Goal: Task Accomplishment & Management: Complete application form

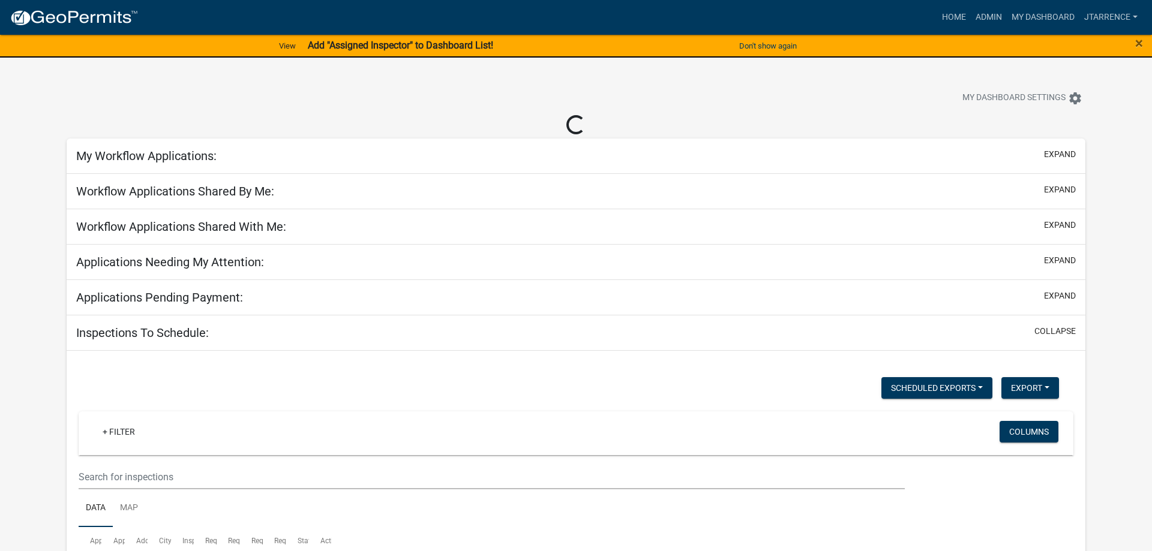
select select "3: 100"
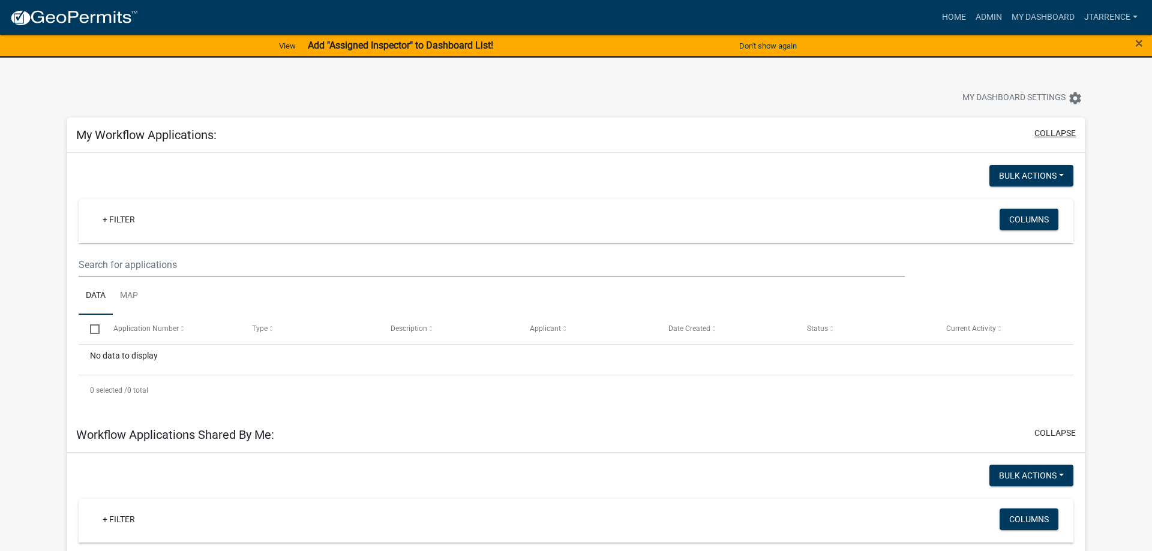
click at [1050, 129] on button "collapse" at bounding box center [1054, 133] width 41 height 13
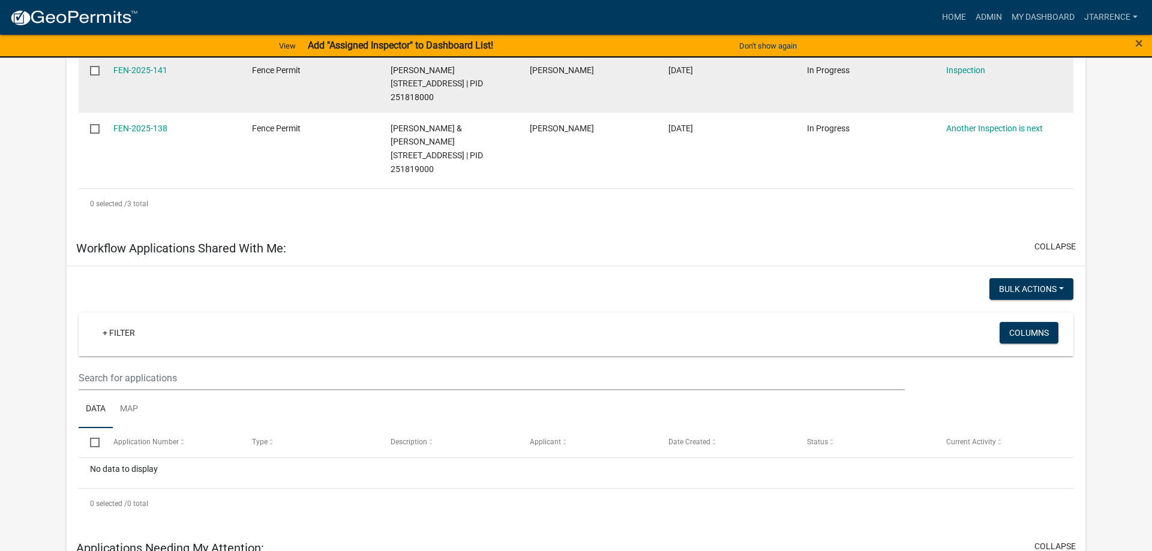
scroll to position [551, 0]
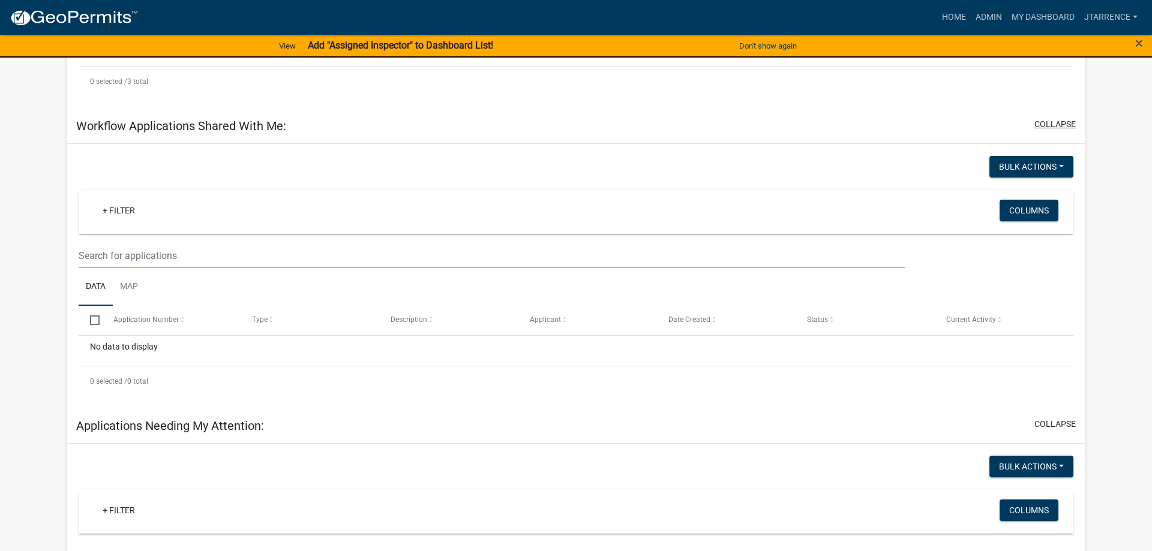
click at [1059, 118] on button "collapse" at bounding box center [1054, 124] width 41 height 13
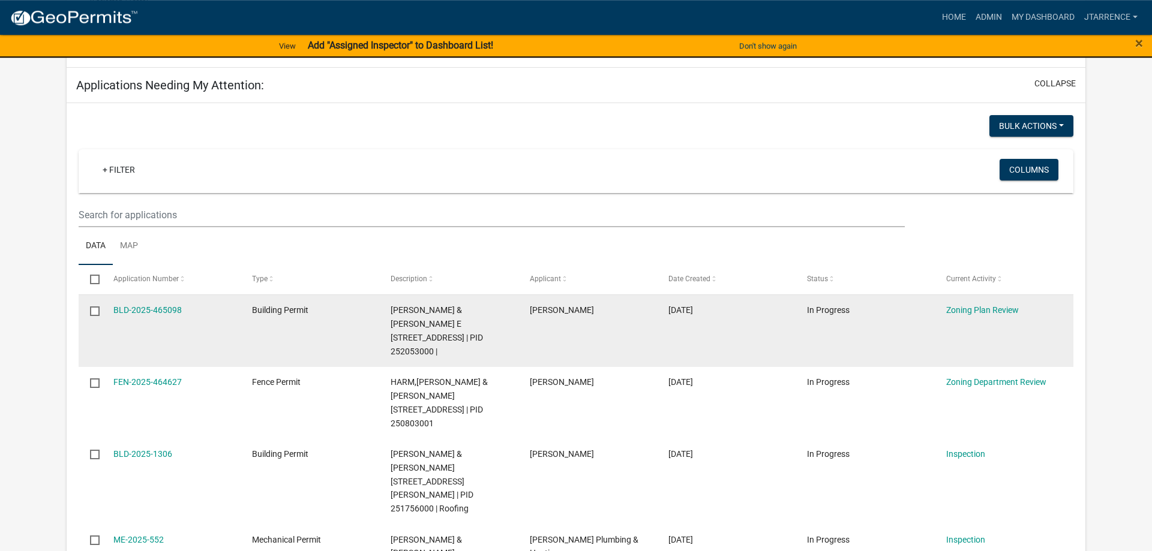
scroll to position [734, 0]
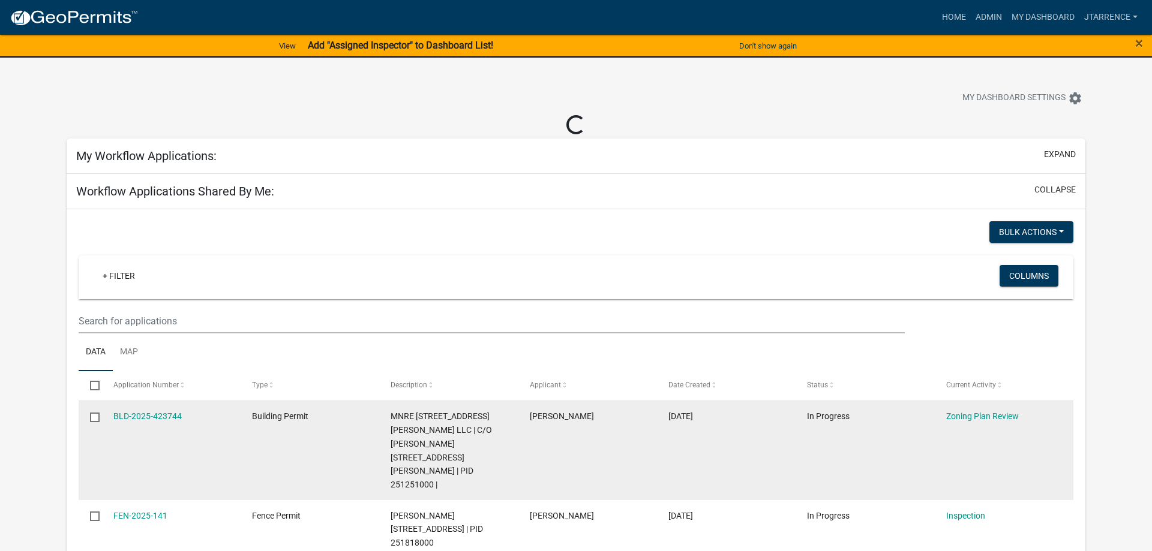
select select "3: 100"
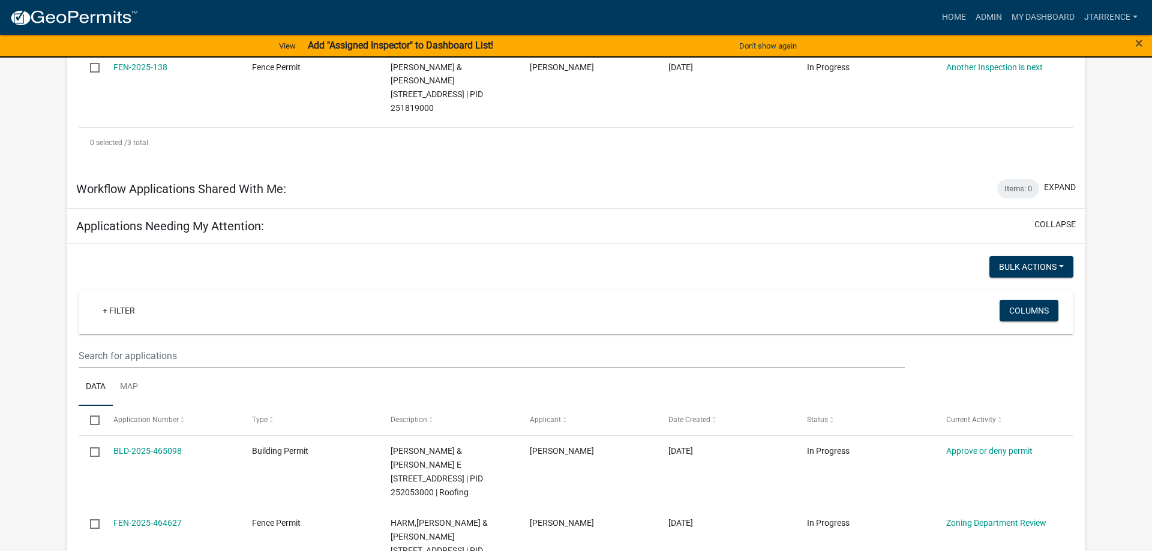
scroll to position [245, 0]
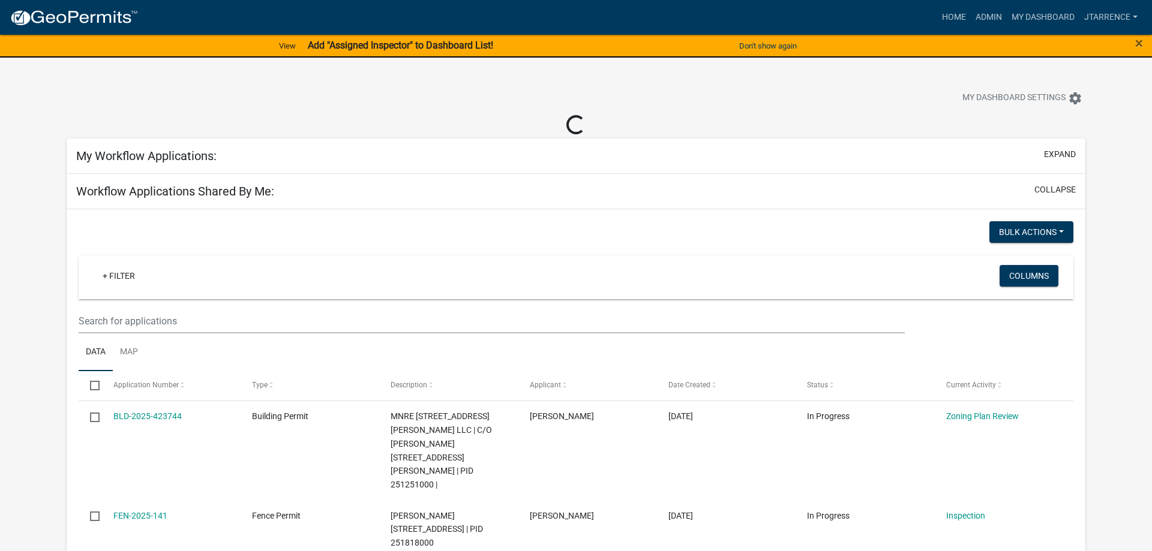
select select "3: 100"
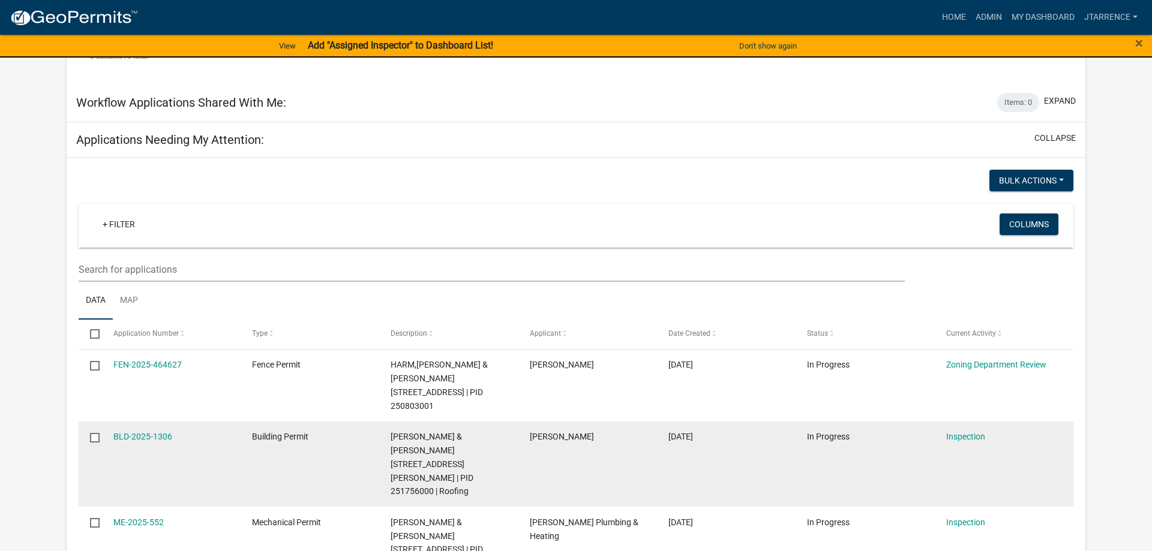
scroll to position [673, 0]
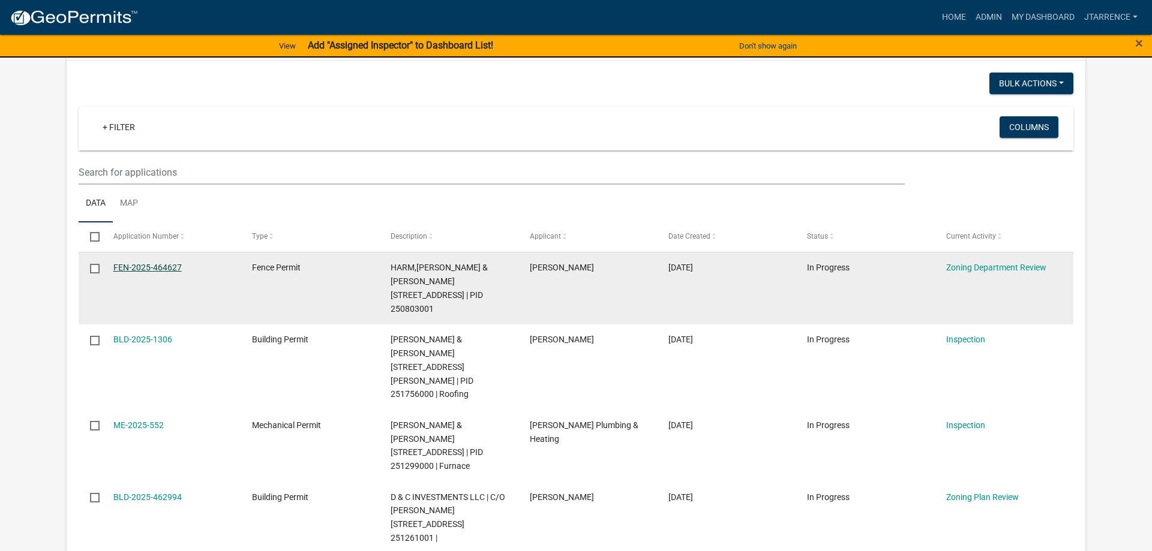
click at [146, 263] on link "FEN-2025-464627" at bounding box center [147, 268] width 68 height 10
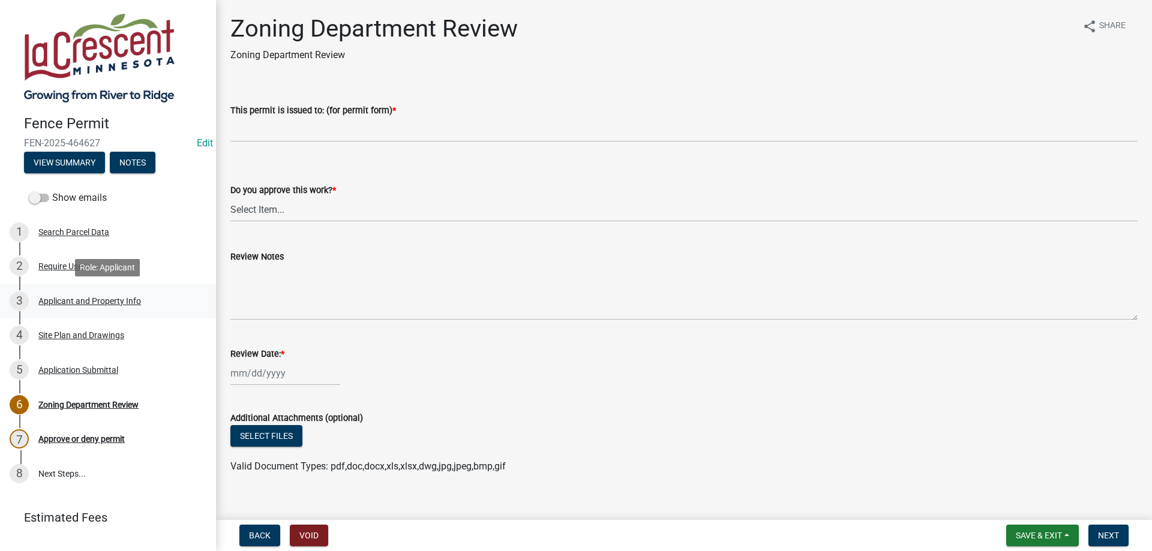
click at [98, 305] on div "Applicant and Property Info" at bounding box center [89, 301] width 103 height 8
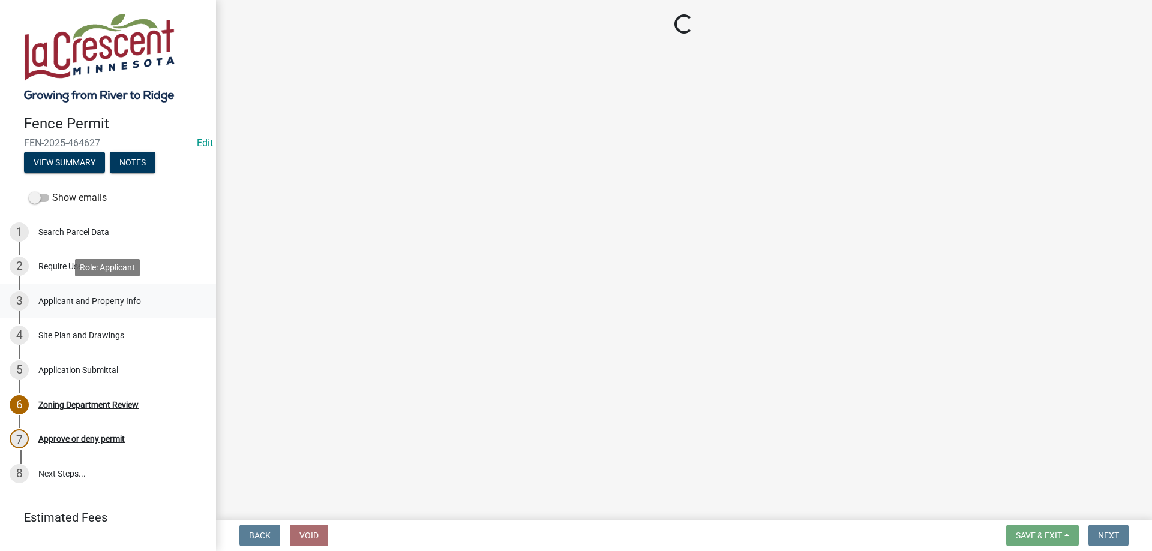
select select "9f554c49-418e-49c6-9171-470f5a649f50"
select select "d3396484-0c84-48a4-b873-3dbb1279f958"
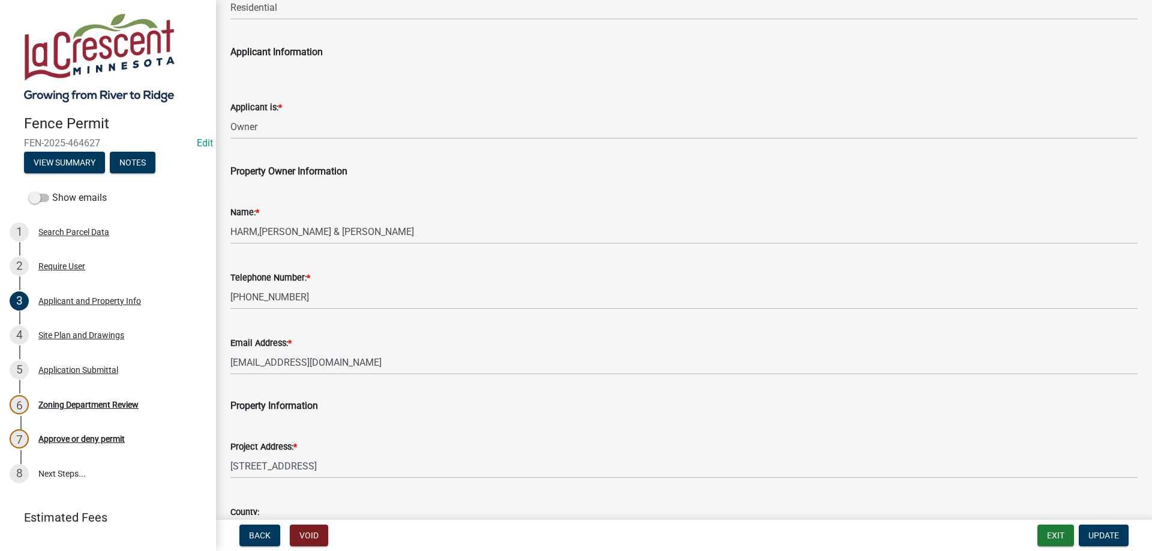
scroll to position [274, 0]
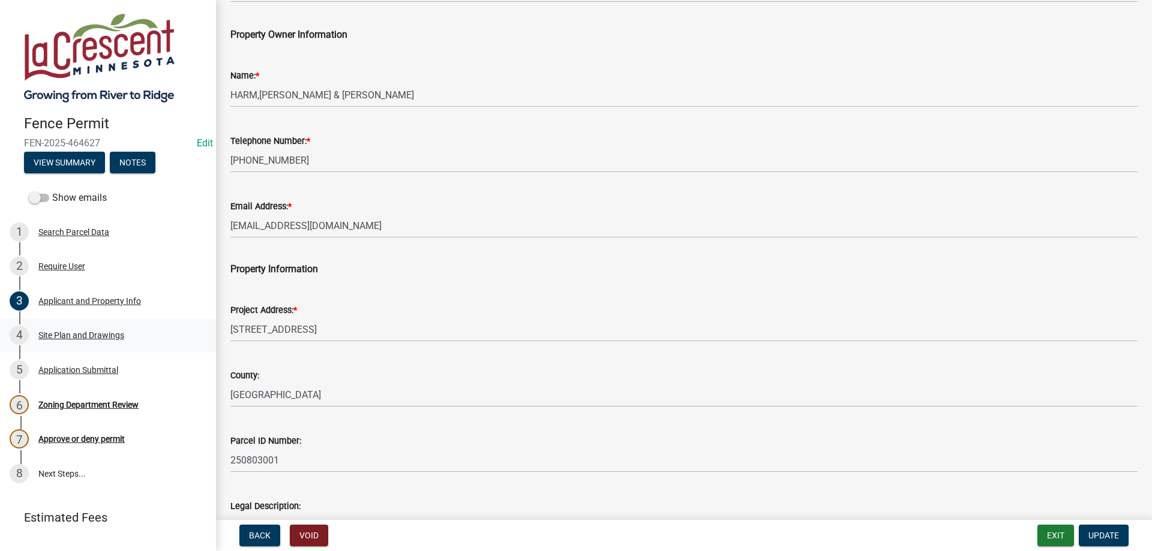
click at [50, 332] on div "Site Plan and Drawings" at bounding box center [81, 335] width 86 height 8
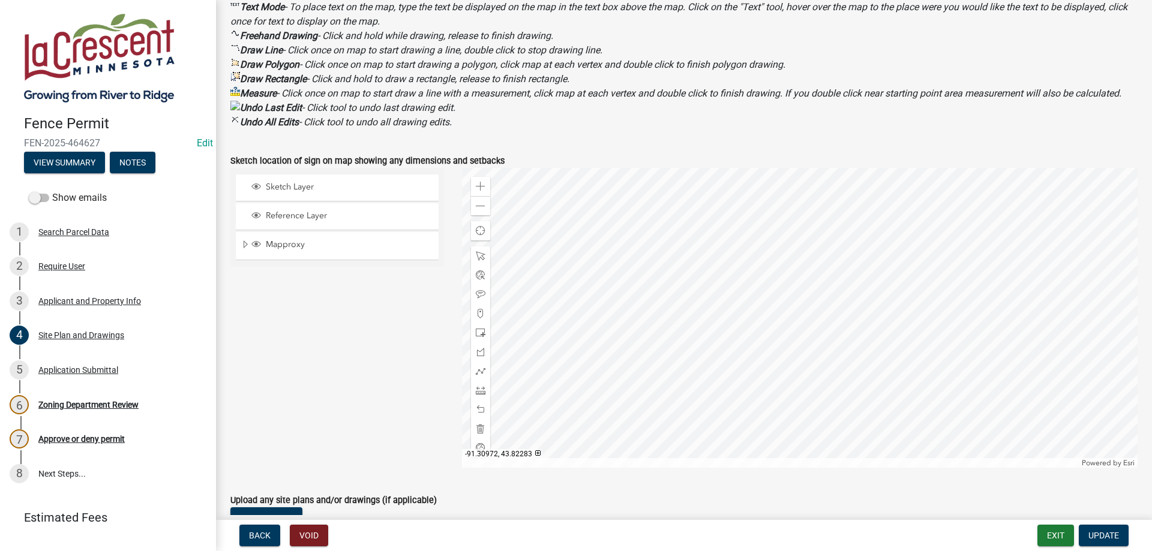
scroll to position [416, 0]
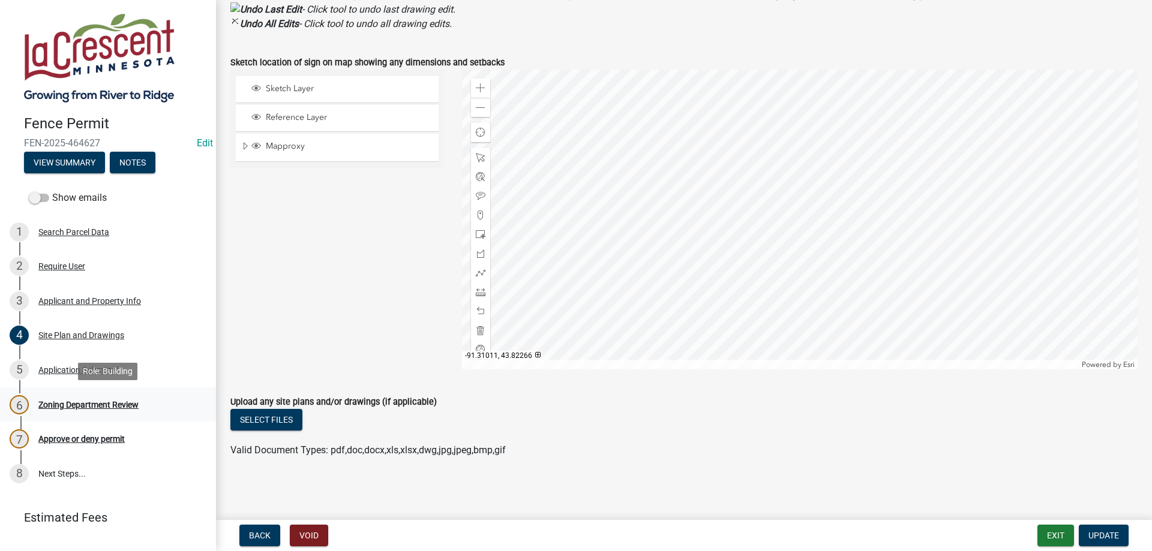
drag, startPoint x: 139, startPoint y: 399, endPoint x: 85, endPoint y: 398, distance: 54.0
click at [308, 297] on div "Sketch Layer Reference Layer Mapproxy Corporate Limits Parcels Parcel Numbers H…" at bounding box center [337, 220] width 232 height 300
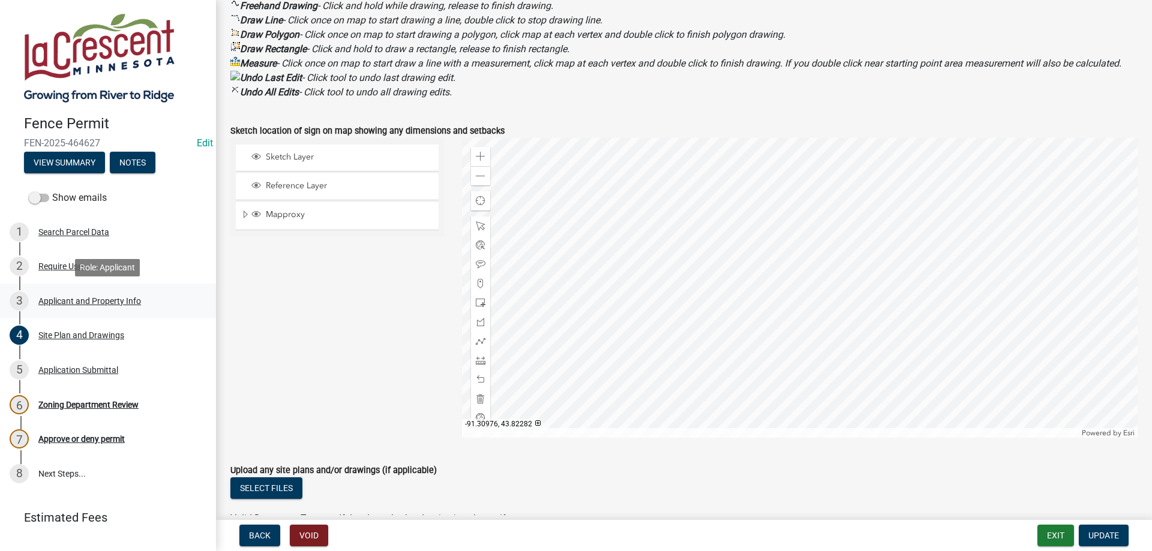
click at [70, 305] on div "Applicant and Property Info" at bounding box center [89, 301] width 103 height 8
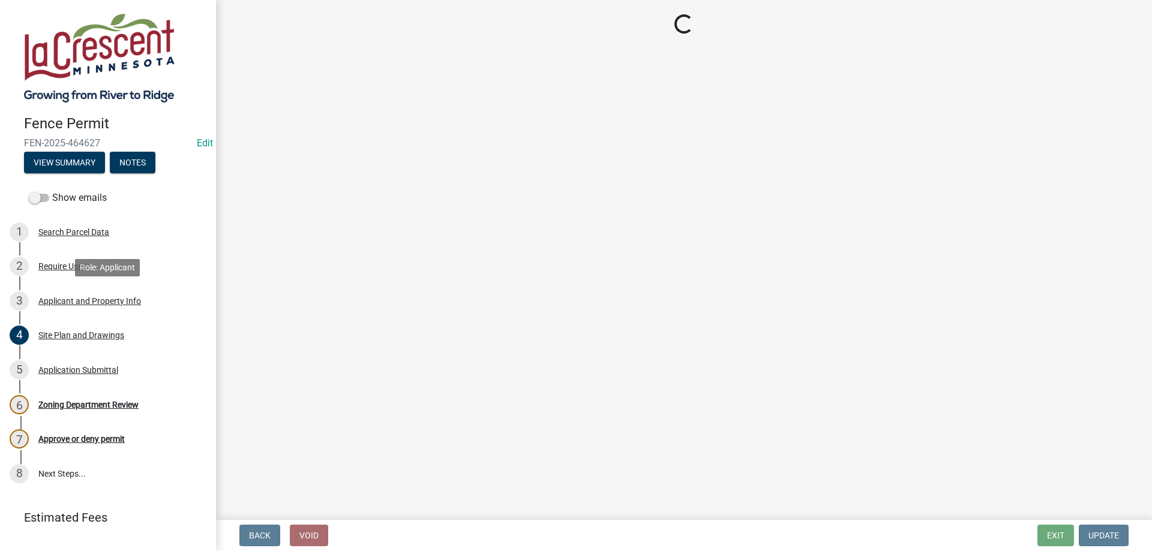
select select "9f554c49-418e-49c6-9171-470f5a649f50"
select select "d3396484-0c84-48a4-b873-3dbb1279f958"
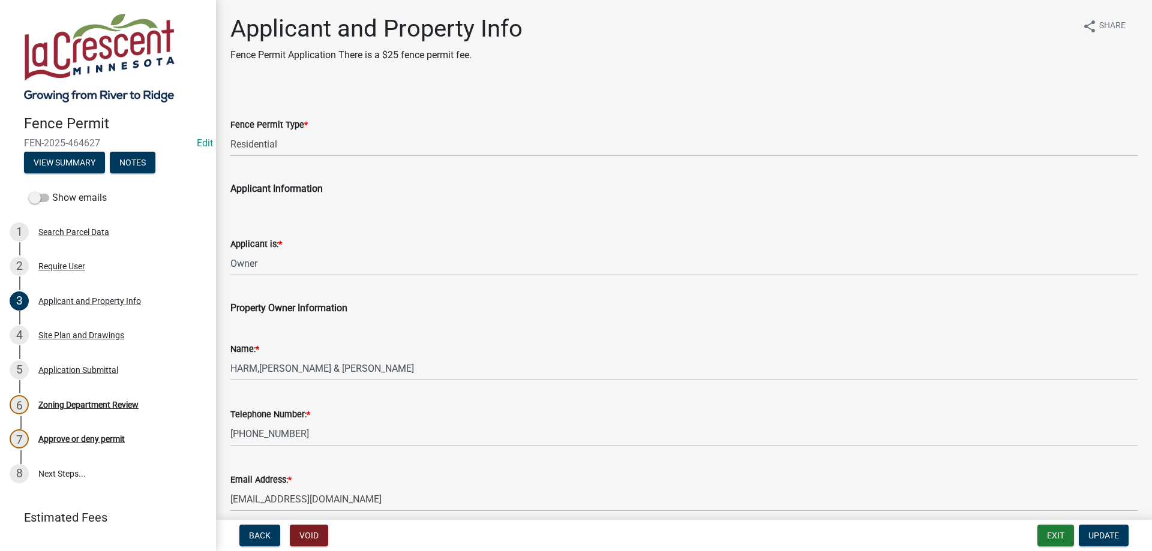
scroll to position [205, 0]
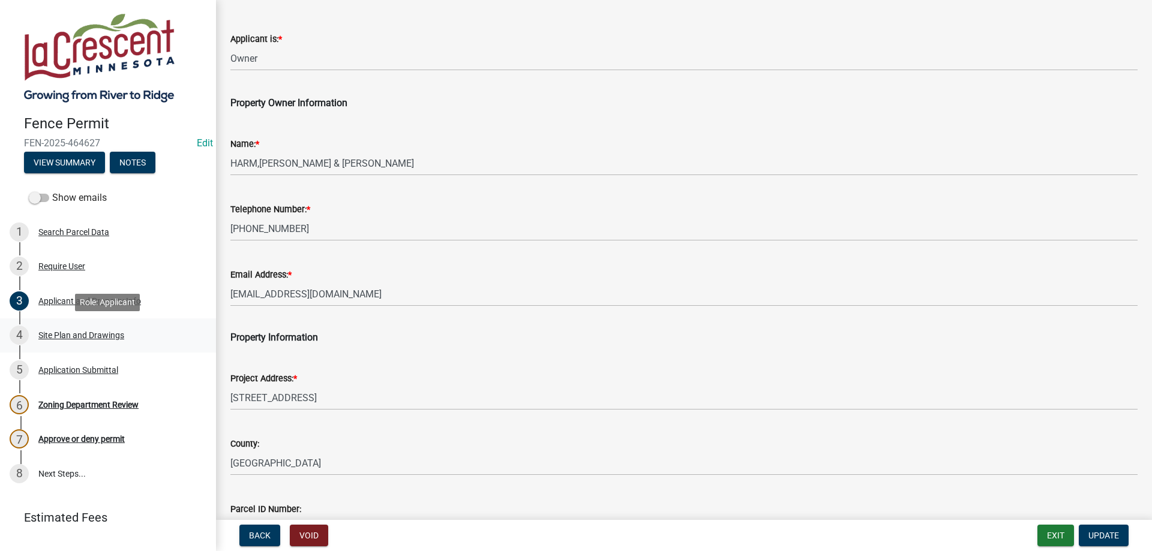
click at [100, 337] on div "Site Plan and Drawings" at bounding box center [81, 335] width 86 height 8
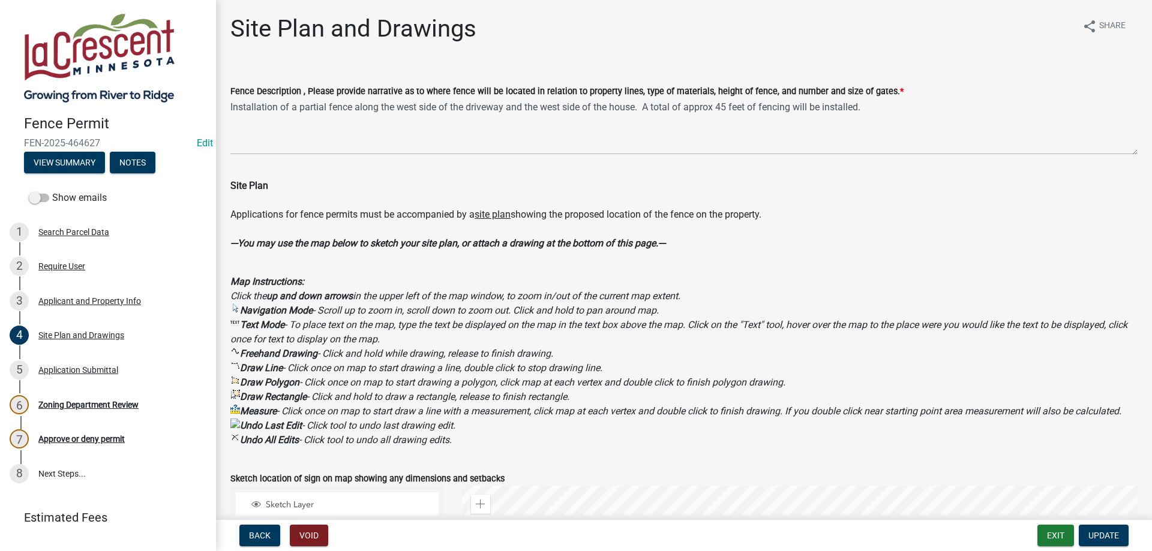
scroll to position [410, 0]
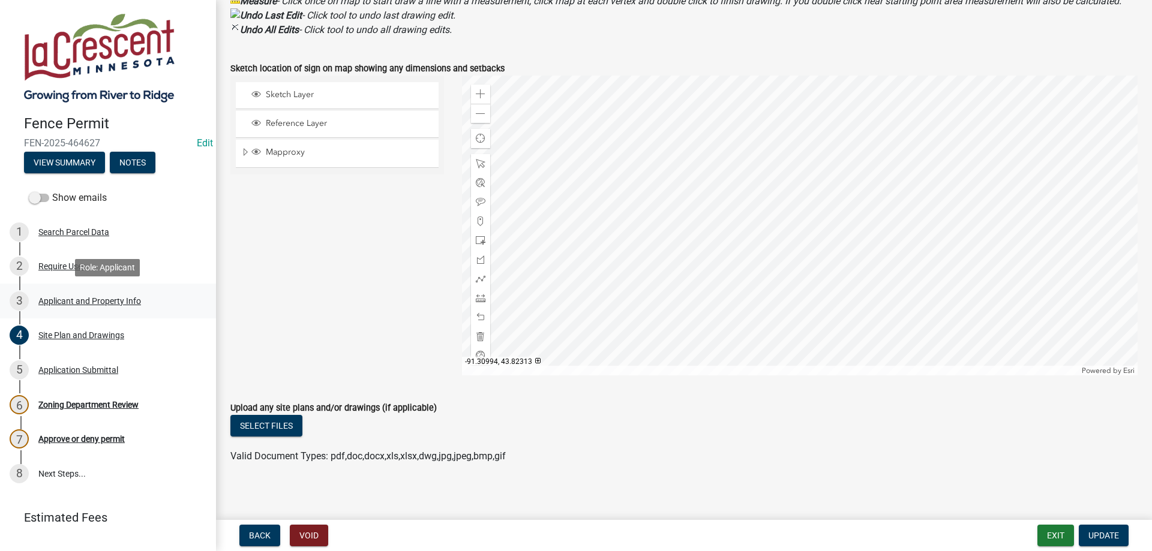
click at [70, 302] on div "Applicant and Property Info" at bounding box center [89, 301] width 103 height 8
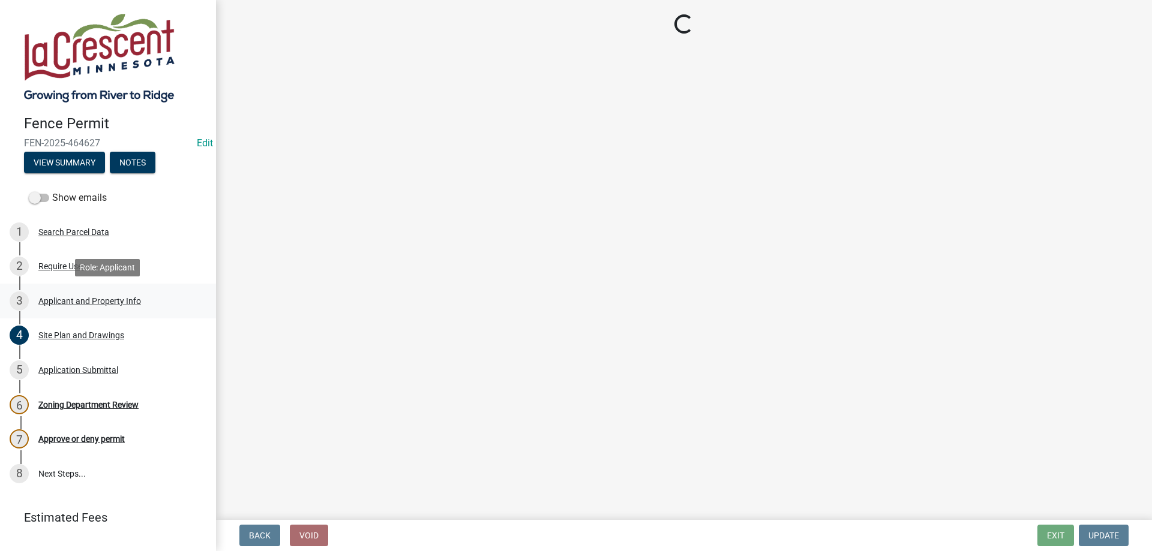
select select "9f554c49-418e-49c6-9171-470f5a649f50"
select select "d3396484-0c84-48a4-b873-3dbb1279f958"
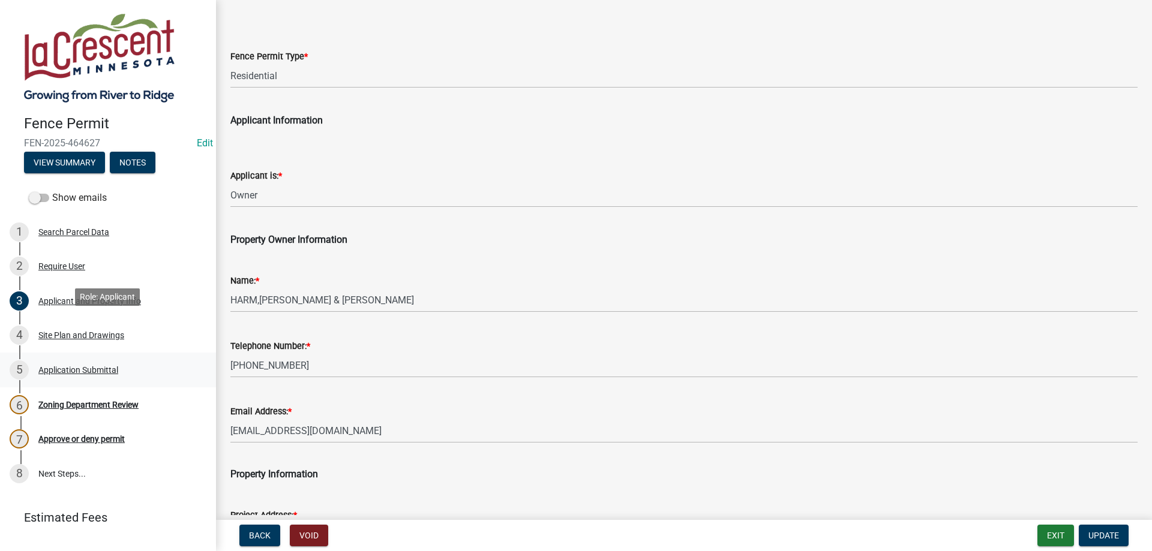
scroll to position [25, 0]
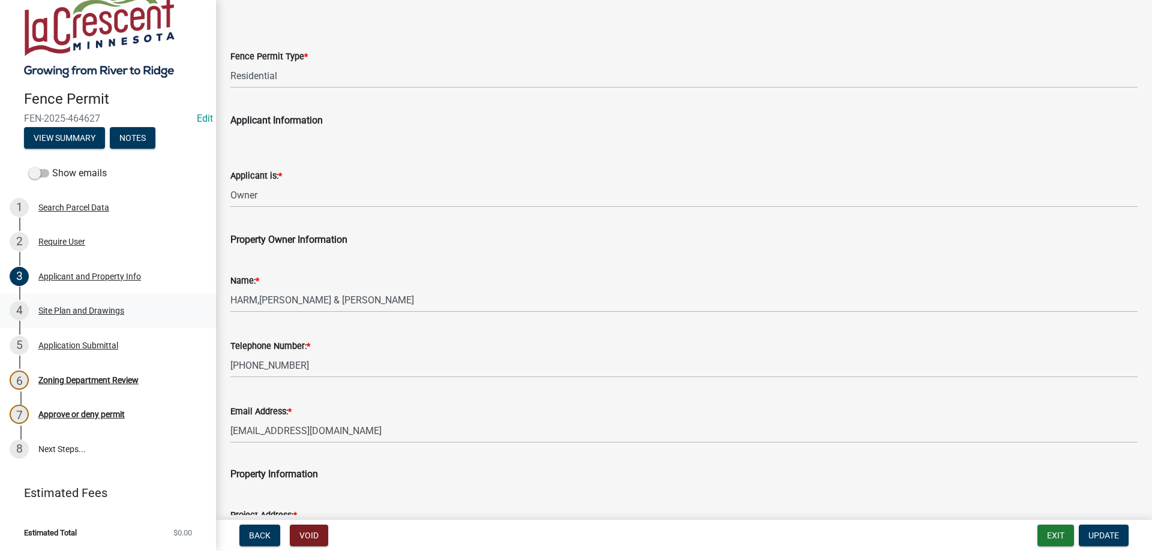
click at [78, 310] on div "Site Plan and Drawings" at bounding box center [81, 311] width 86 height 8
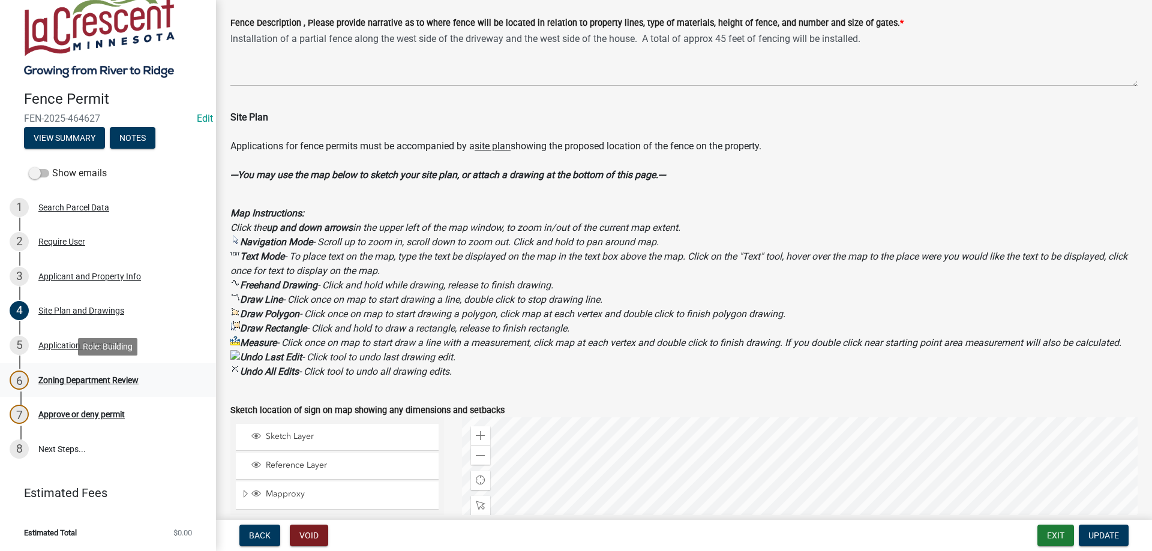
click at [107, 382] on div "Zoning Department Review" at bounding box center [88, 380] width 100 height 8
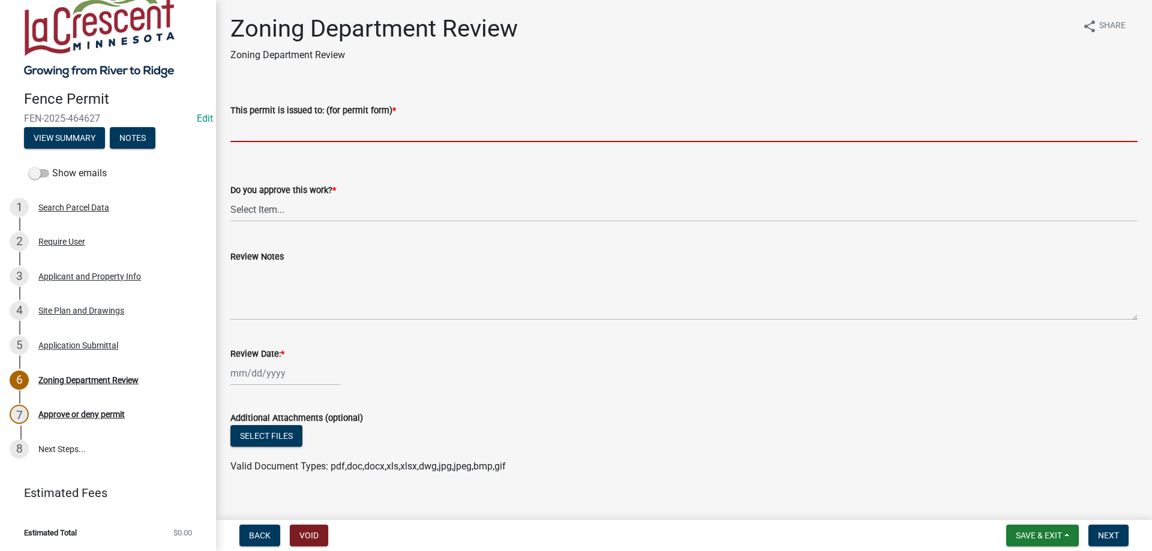
click at [338, 134] on input "This permit is issued to: (for permit form) *" at bounding box center [683, 130] width 907 height 25
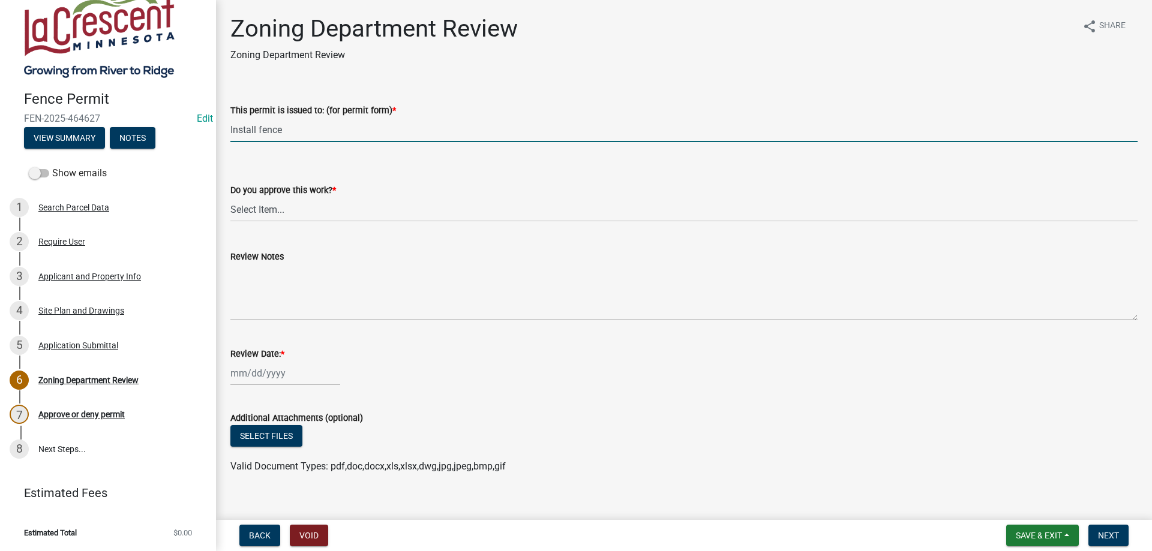
type input "Install fence"
click at [230, 197] on select "Select Item... Yes No" at bounding box center [683, 209] width 907 height 25
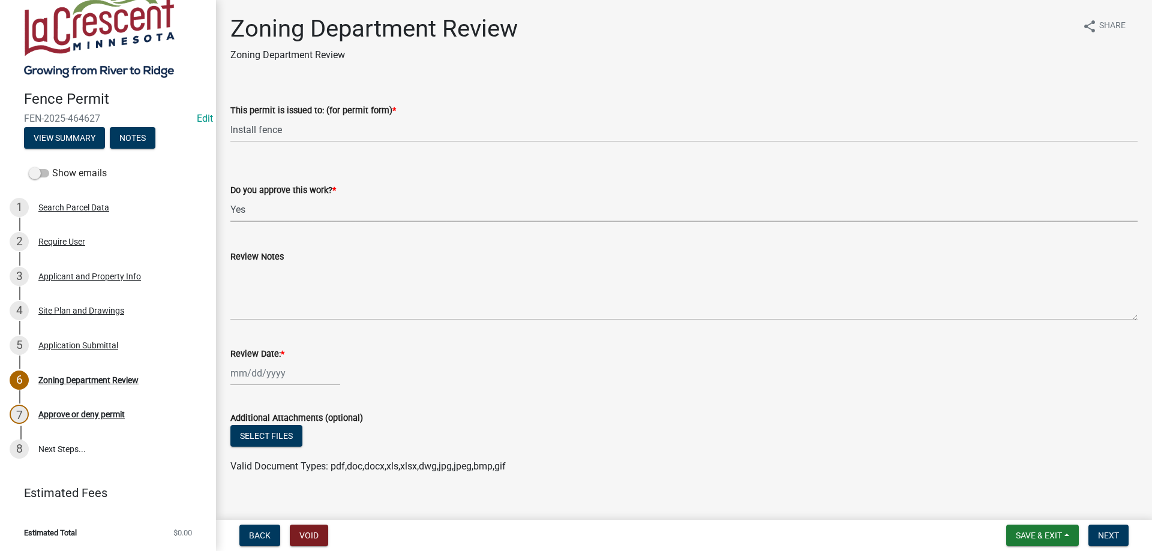
click option "Yes" at bounding box center [0, 0] width 0 height 0
select select "2209fdae-7888-45c3-83a3-76ecef88a074"
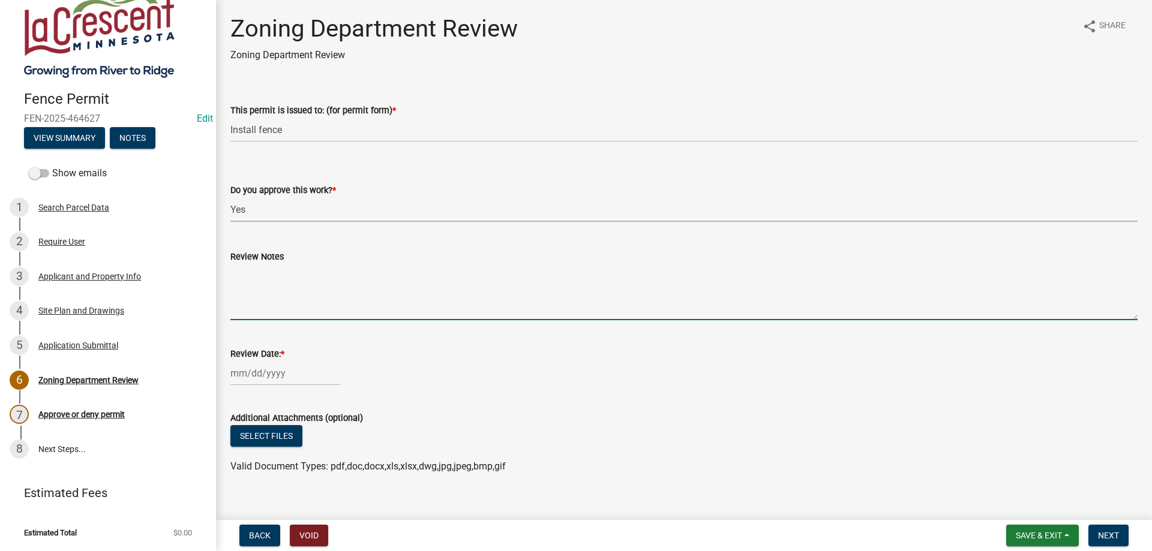
click at [273, 277] on textarea "Review Notes" at bounding box center [683, 292] width 907 height 56
type textarea "Call for inspection upon completion"
click at [261, 382] on input "Review Date: *" at bounding box center [285, 373] width 110 height 25
select select "8"
select select "2025"
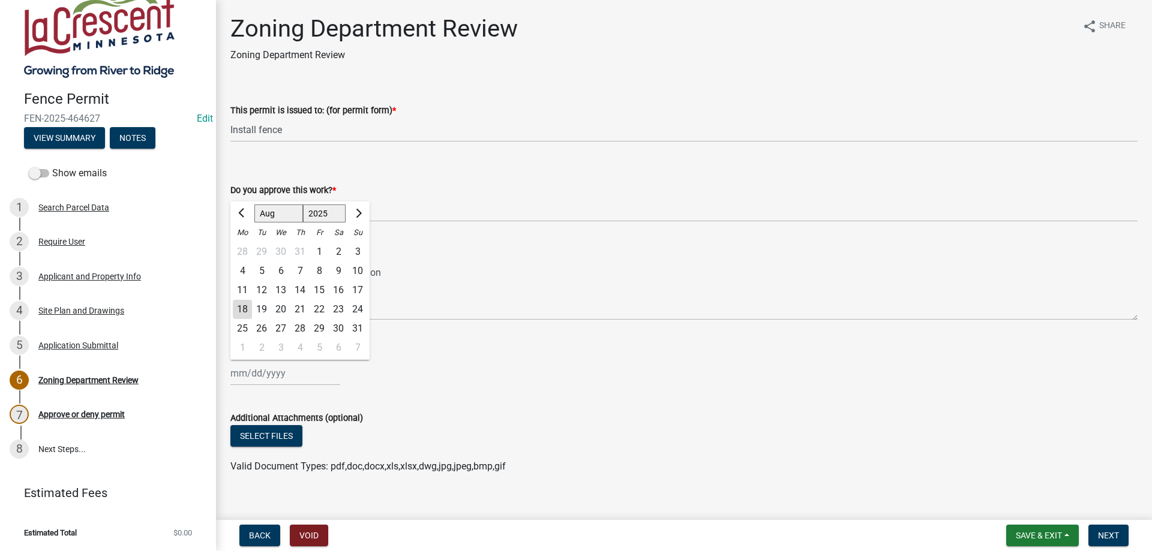
click at [241, 308] on div "18" at bounding box center [242, 309] width 19 height 19
type input "[DATE]"
click at [503, 347] on div "Review Date: *" at bounding box center [683, 354] width 907 height 14
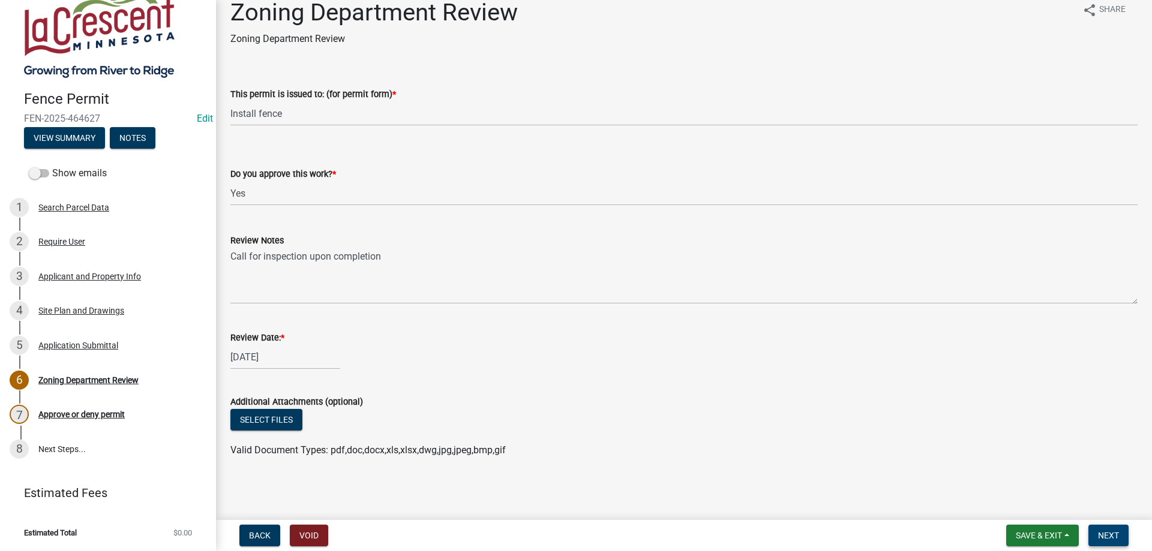
click at [1110, 534] on span "Next" at bounding box center [1108, 536] width 21 height 10
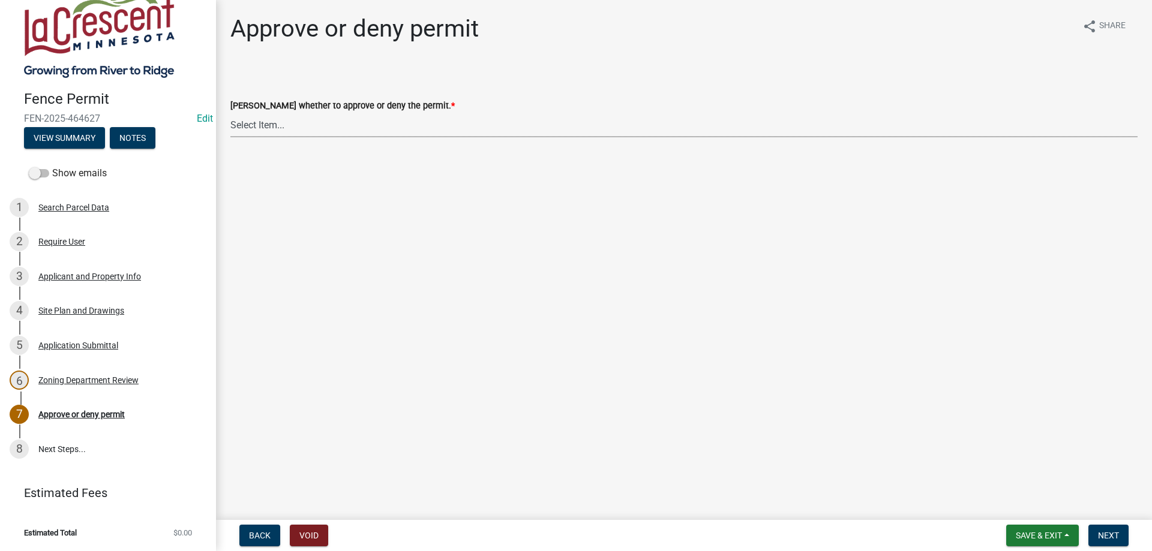
click at [230, 113] on select "Select Item... Approve Deny" at bounding box center [683, 125] width 907 height 25
click option "Approve" at bounding box center [0, 0] width 0 height 0
select select "728afe28-c9ed-4a36-bde4-3c6ae9494660"
click at [1106, 531] on span "Next" at bounding box center [1108, 536] width 21 height 10
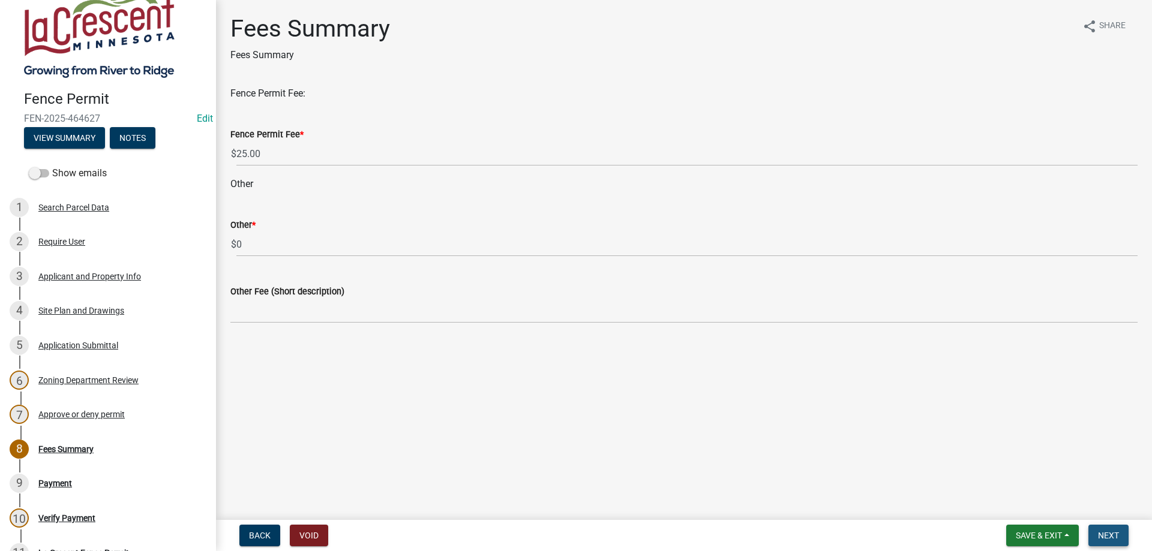
click at [1106, 535] on span "Next" at bounding box center [1108, 536] width 21 height 10
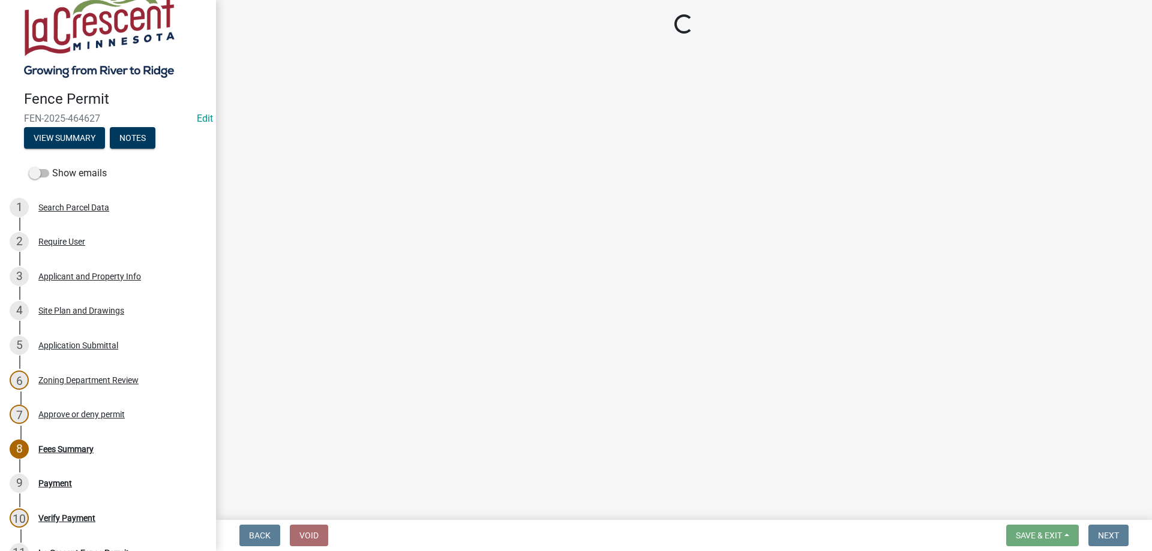
select select "3: 3"
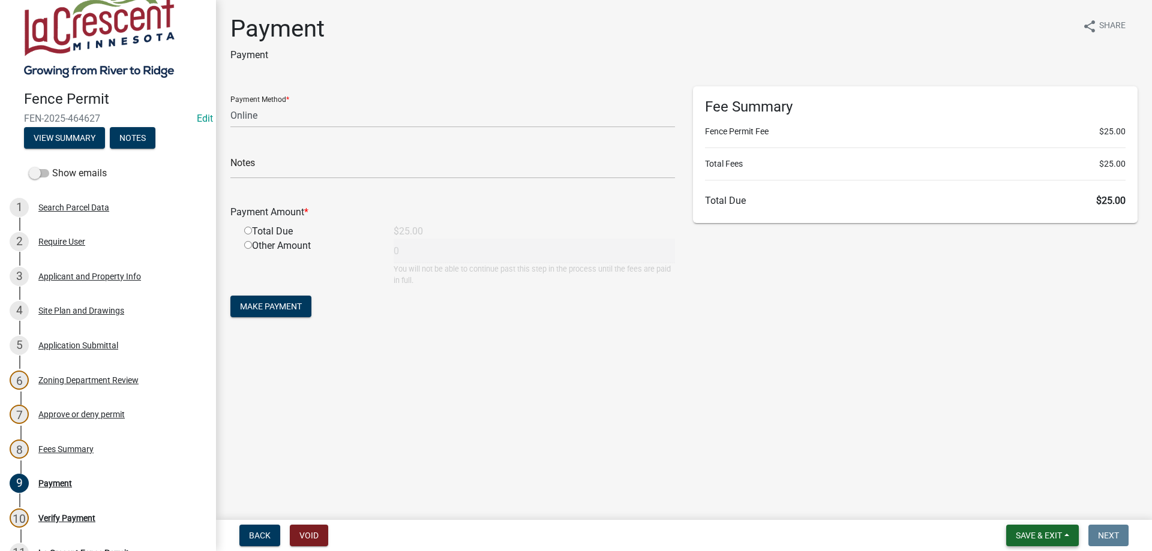
click at [1039, 534] on span "Save & Exit" at bounding box center [1038, 536] width 46 height 10
click at [1029, 506] on button "Save & Exit" at bounding box center [1031, 504] width 96 height 29
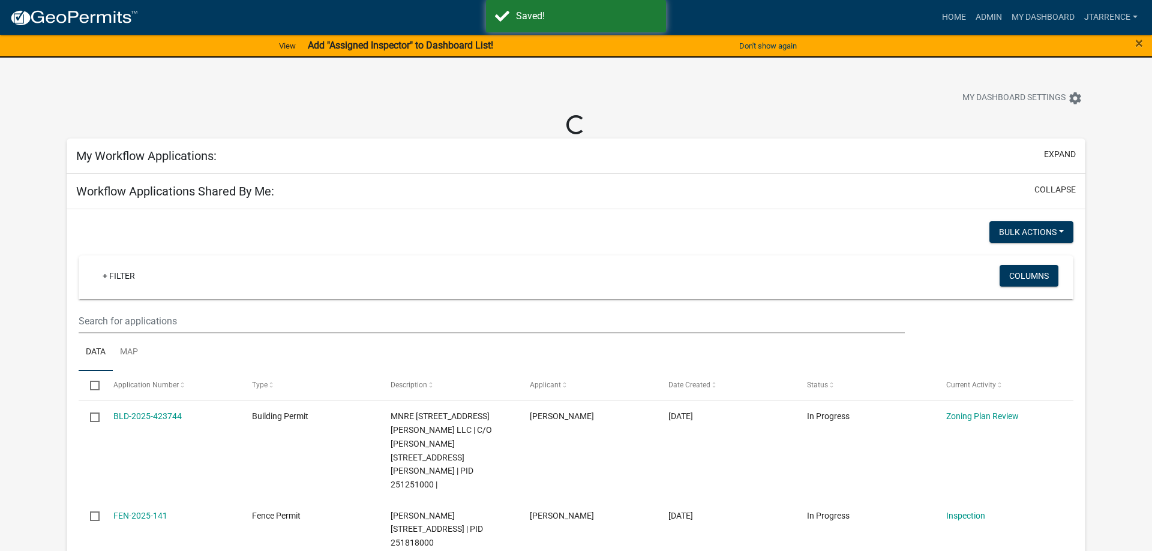
select select "3: 100"
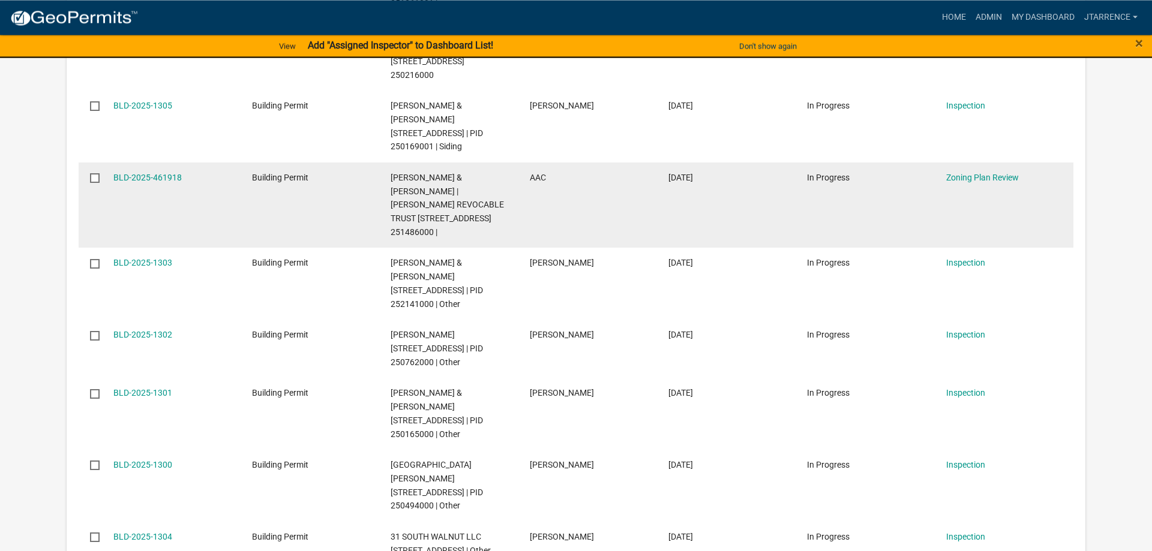
scroll to position [1224, 0]
